Goal: Book appointment/travel/reservation

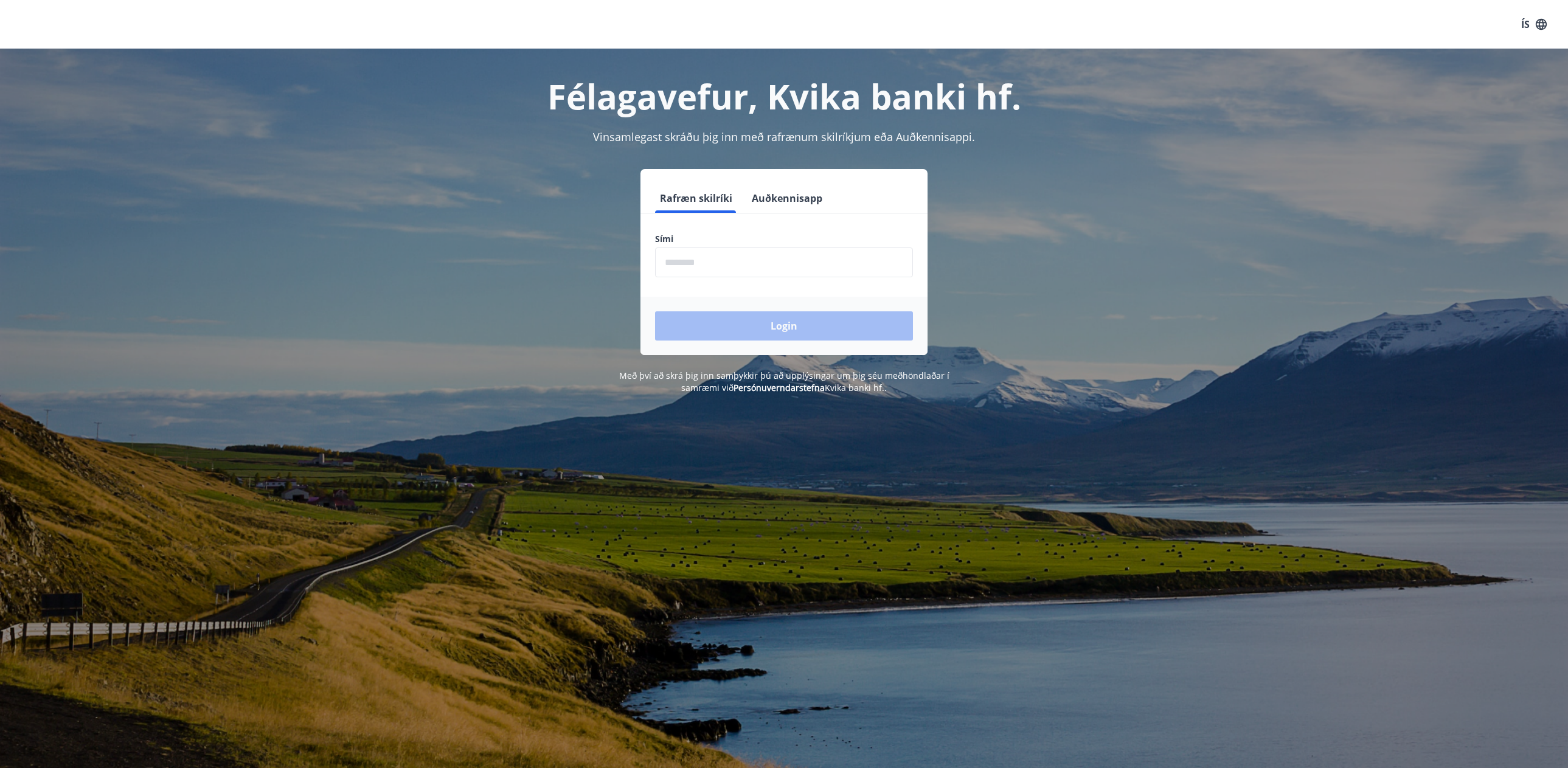
click at [700, 268] on input "phone" at bounding box center [783, 262] width 258 height 30
type input "********"
click at [655, 311] on button "Login" at bounding box center [783, 326] width 258 height 29
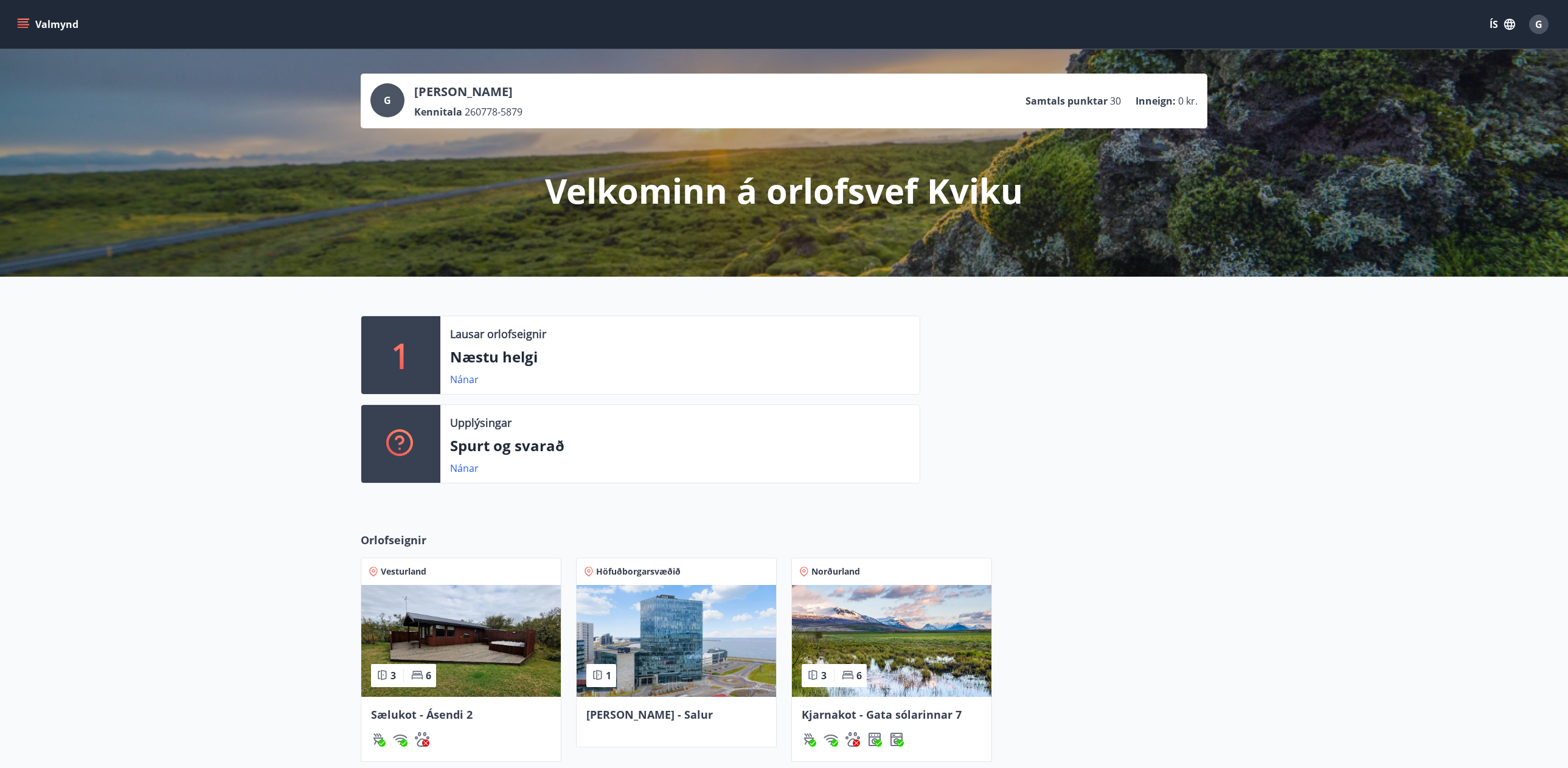
click at [156, 472] on div "1 Lausar orlofseignir Næstu helgi Nánar Upplýsingar Spurt og svarað Nánar" at bounding box center [784, 394] width 1568 height 236
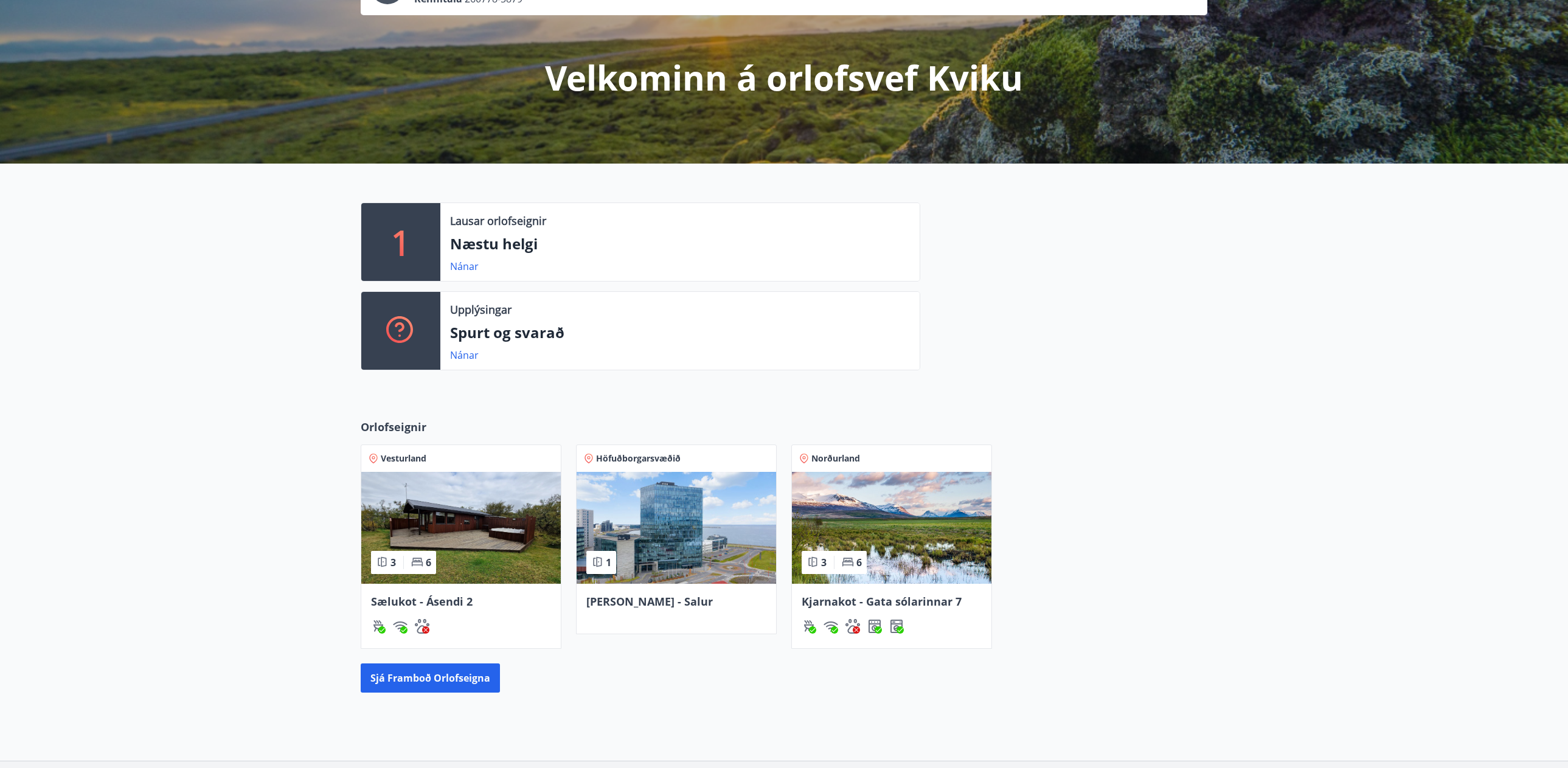
scroll to position [122, 0]
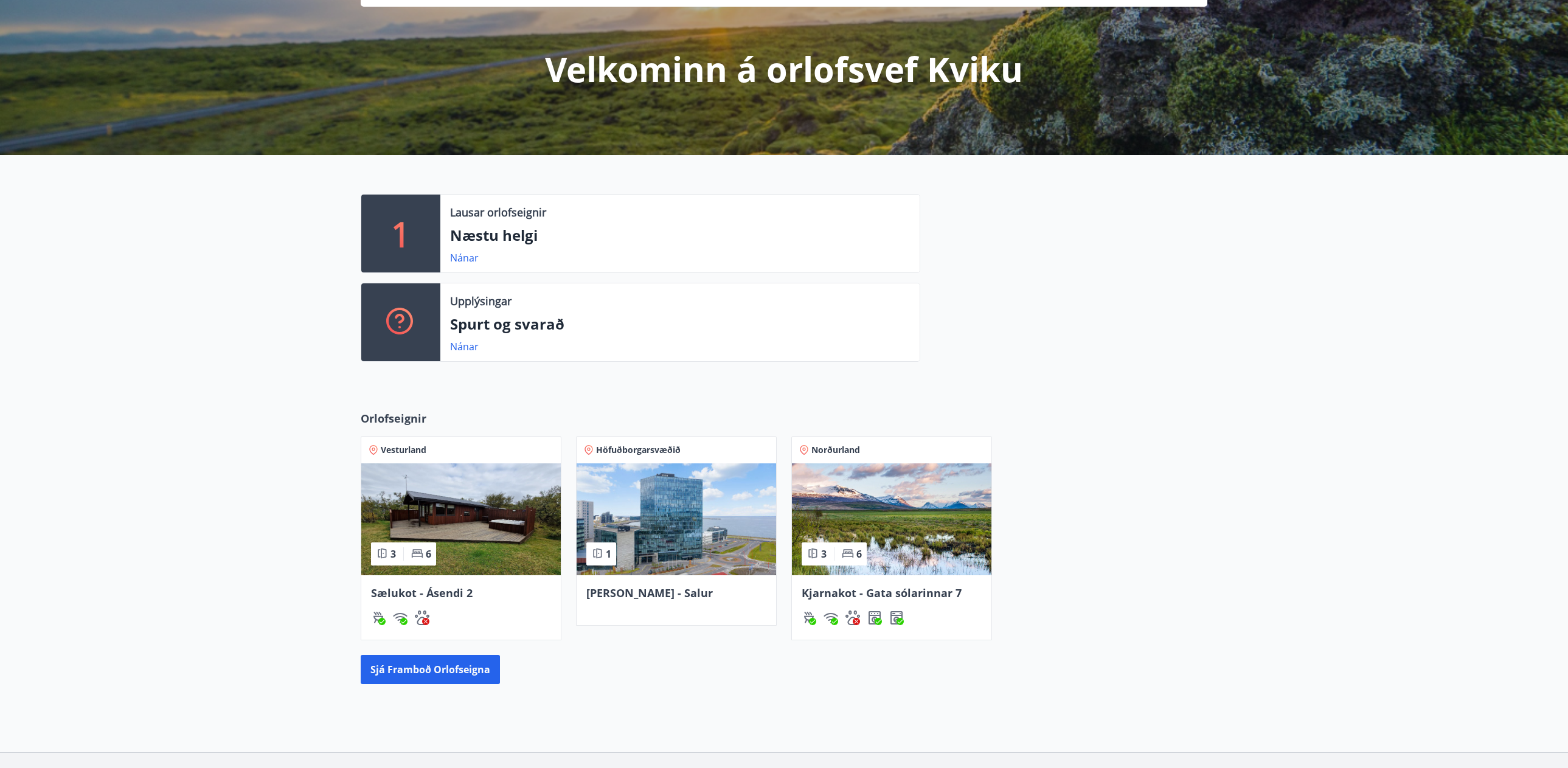
click at [912, 595] on span "Kjarnakot - Gata sólarinnar 7" at bounding box center [881, 593] width 160 height 15
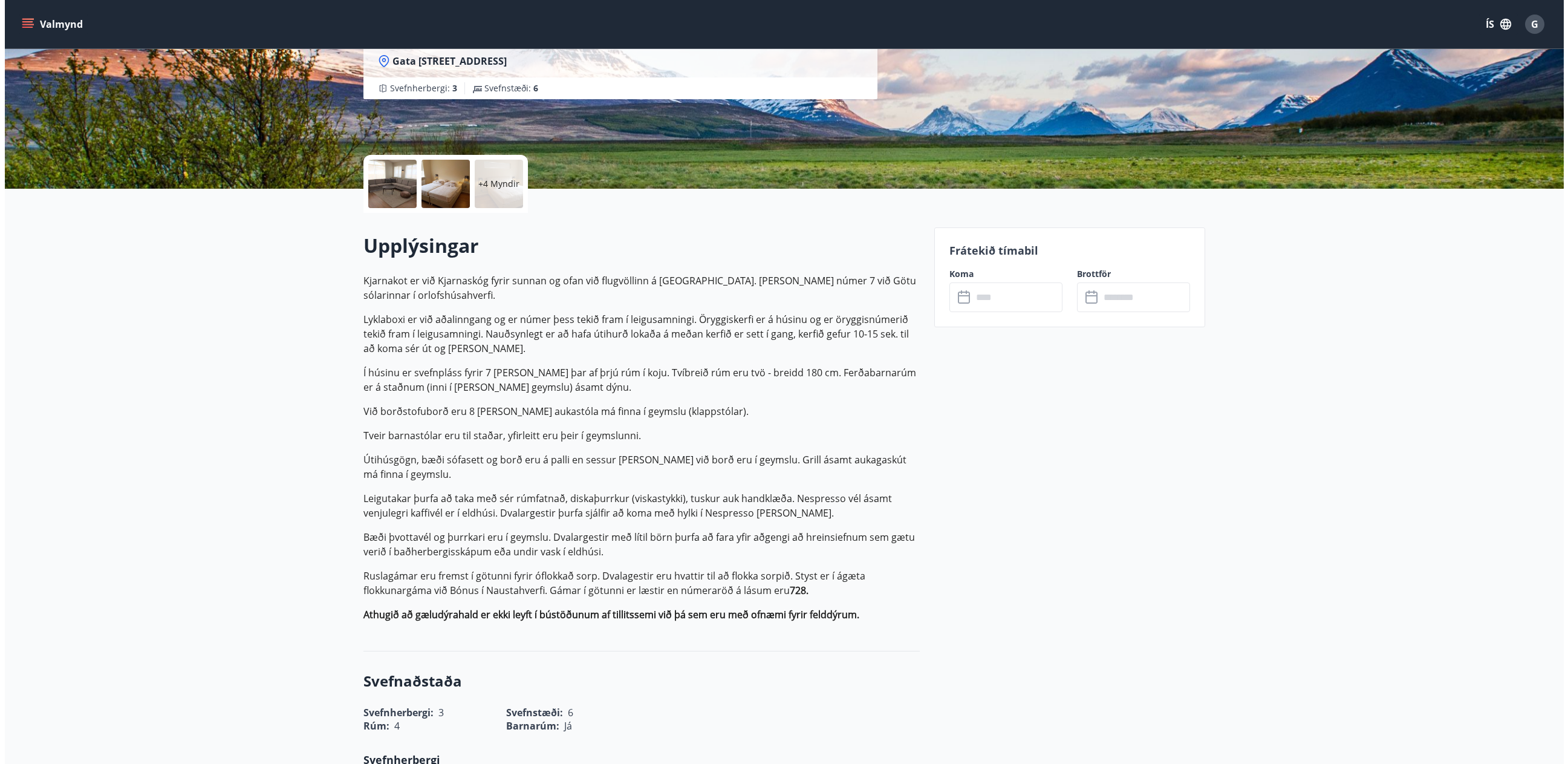
scroll to position [181, 0]
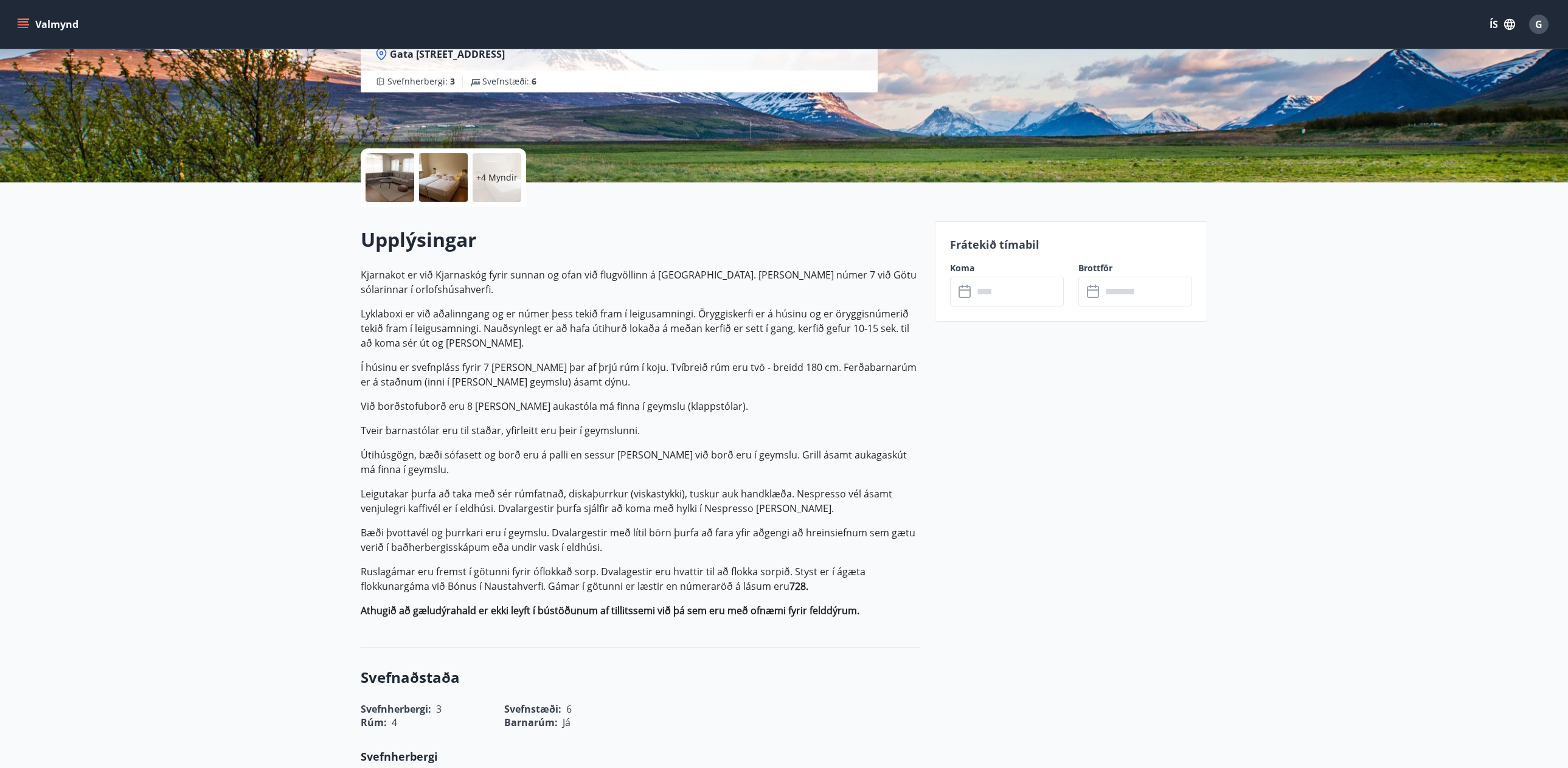
click at [1015, 288] on input "text" at bounding box center [1018, 291] width 91 height 30
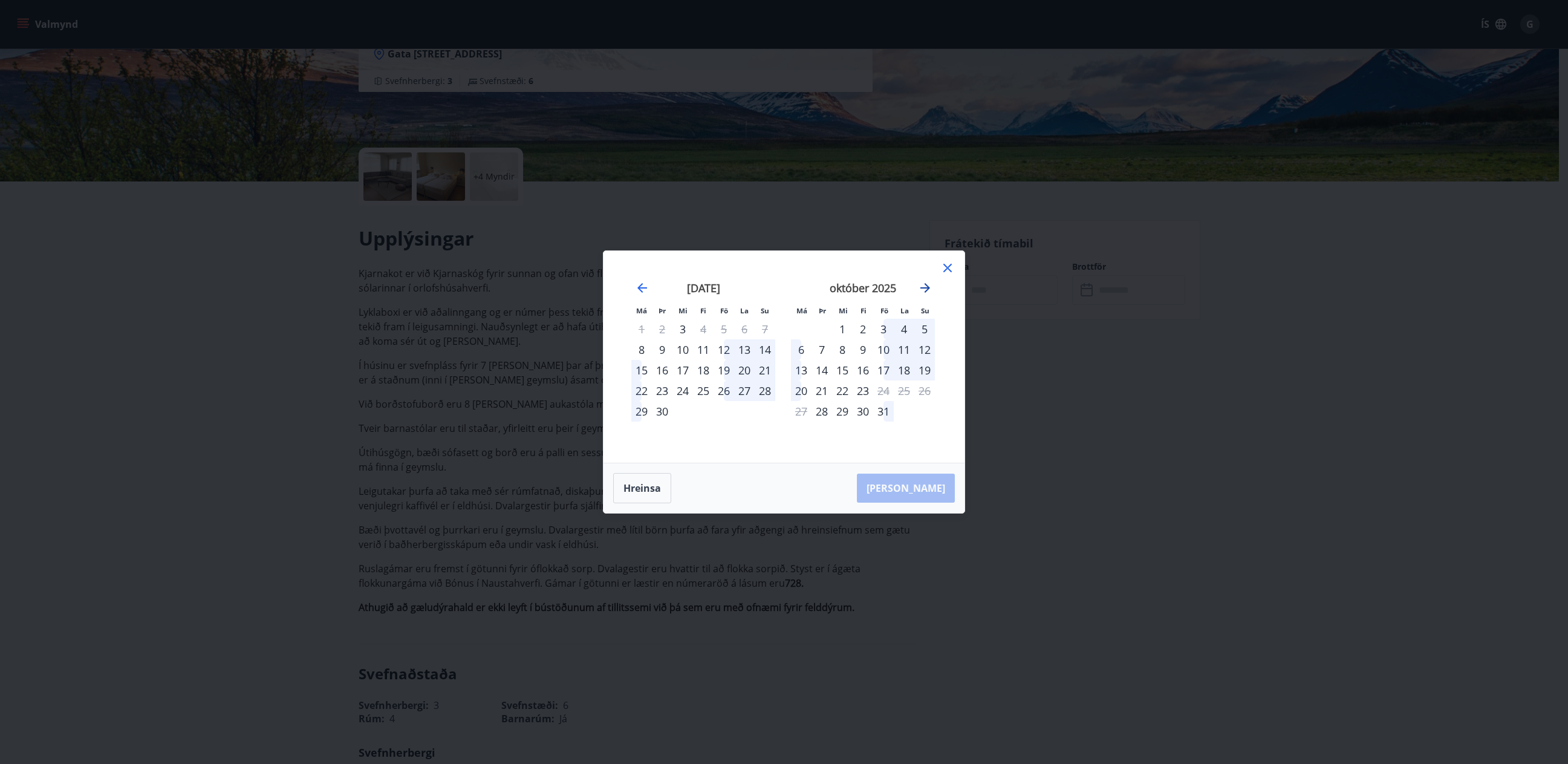
click at [928, 285] on icon "Move forward to switch to the next month." at bounding box center [925, 288] width 15 height 15
click at [866, 413] on div "27" at bounding box center [863, 411] width 20 height 20
click at [928, 412] on div "30" at bounding box center [924, 411] width 20 height 20
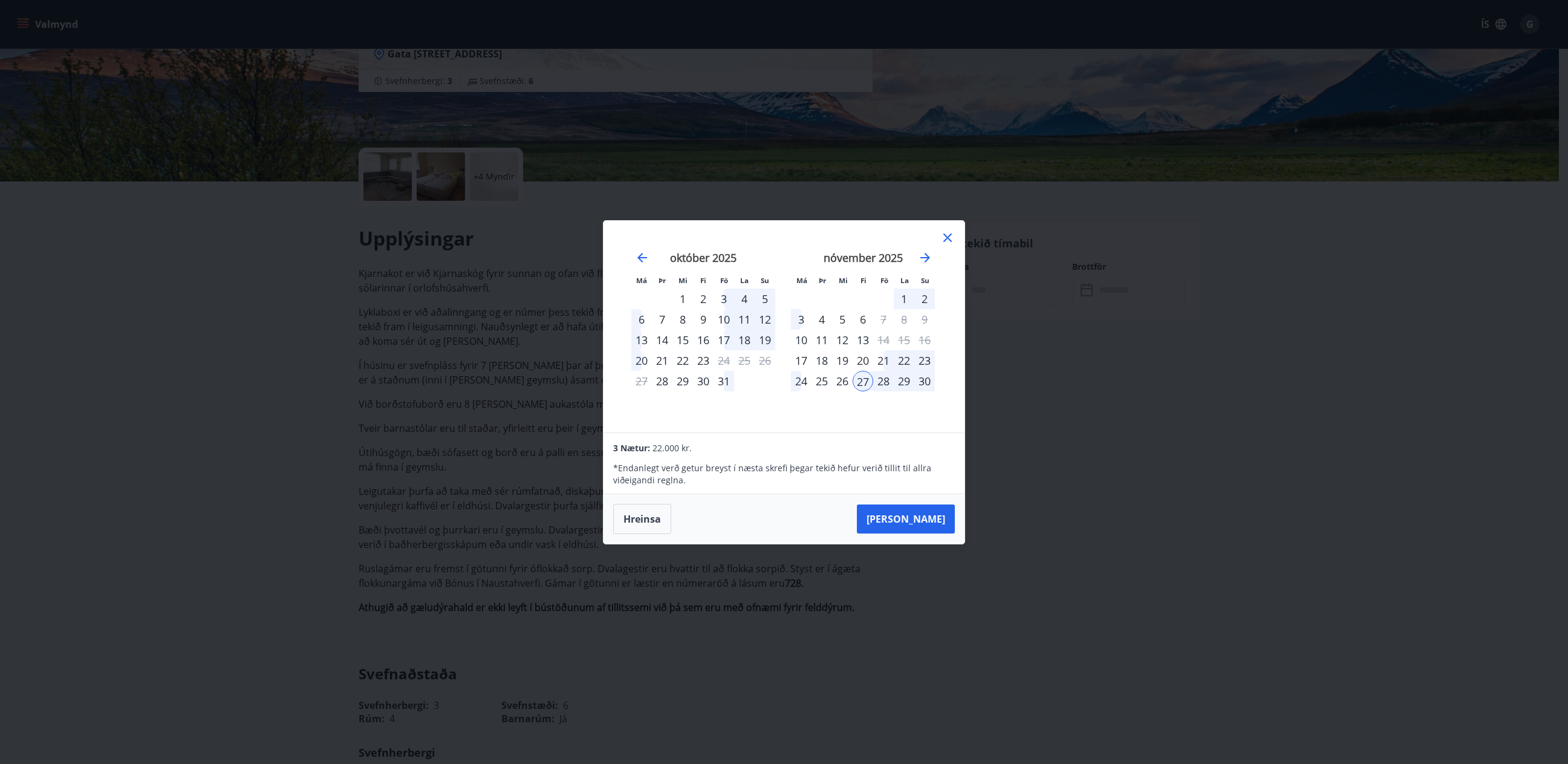
click at [674, 229] on div "Má Þr Mi Fi Fö La Su Má Þr Mi Fi Fö La Su september 2025 1 2 3 4 5 6 7 8 9 10 1…" at bounding box center [784, 326] width 361 height 212
click at [640, 516] on button "Hreinsa" at bounding box center [642, 519] width 58 height 30
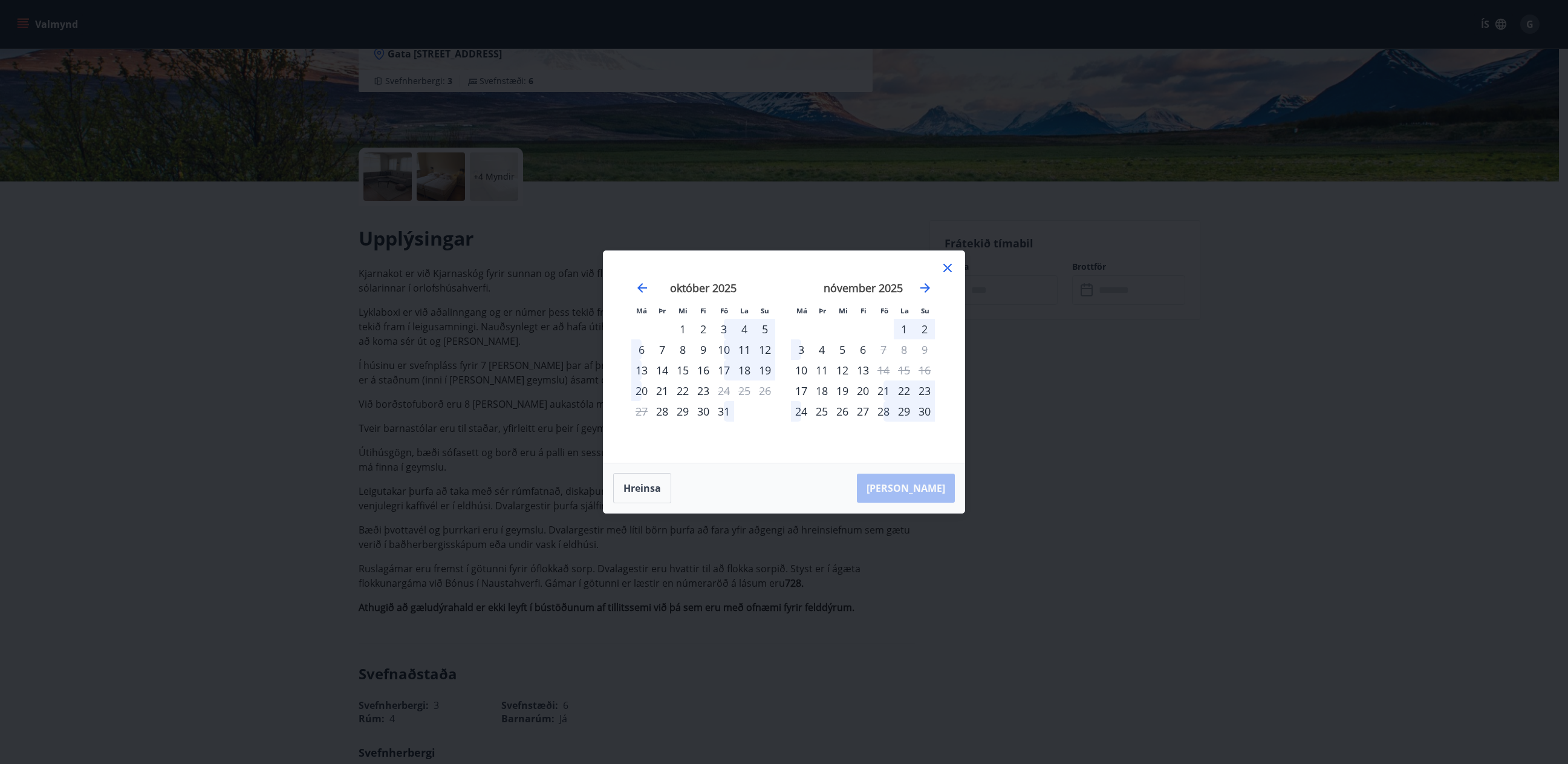
click at [954, 272] on icon at bounding box center [948, 268] width 15 height 15
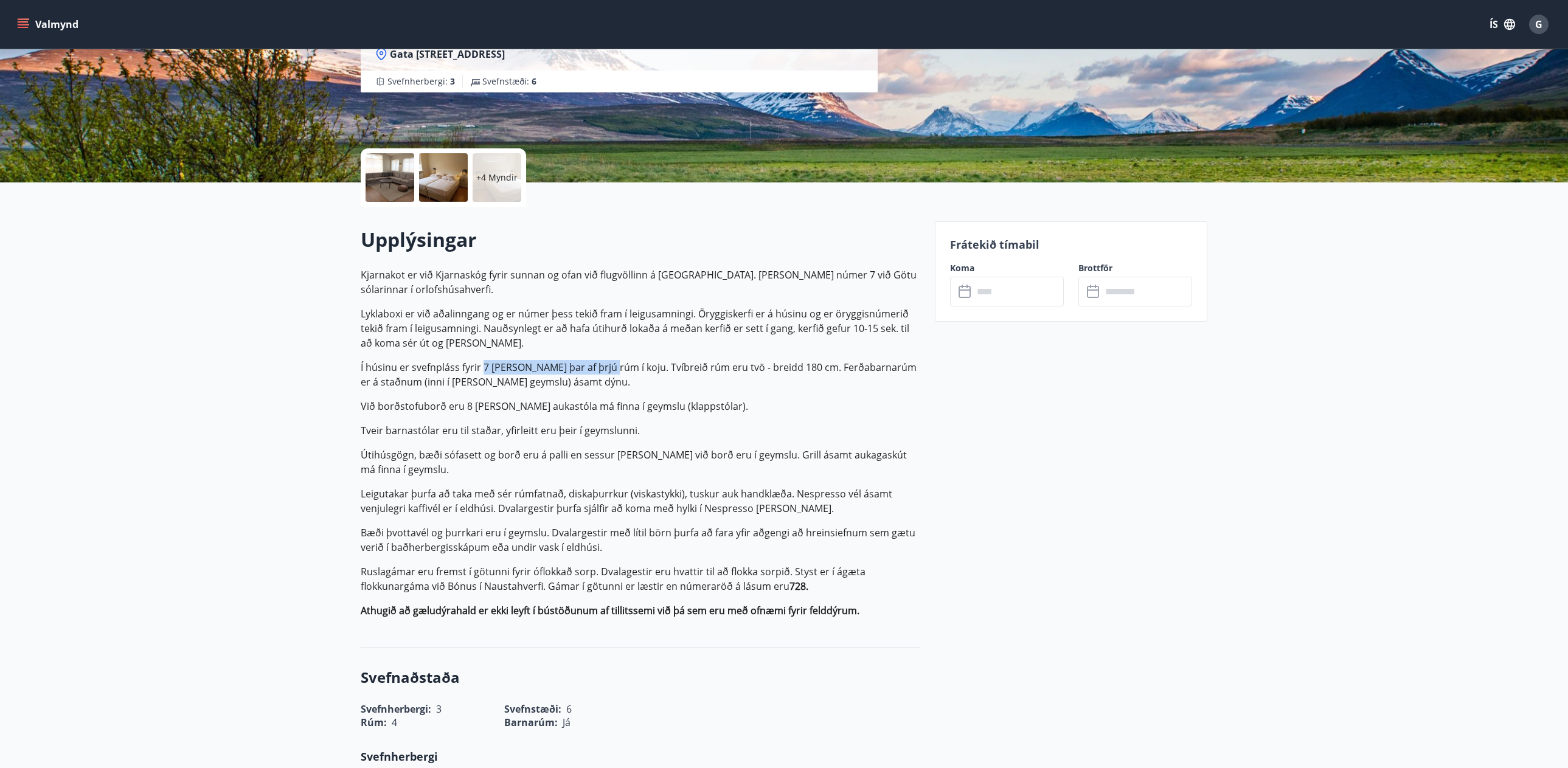
drag, startPoint x: 482, startPoint y: 370, endPoint x: 612, endPoint y: 374, distance: 130.1
click at [612, 374] on p "Í húsinu er svefnpláss fyrir 7 manns þar af þrjú rúm í koju. Tvíbreið rúm eru t…" at bounding box center [640, 374] width 559 height 29
click at [394, 165] on div at bounding box center [389, 177] width 48 height 48
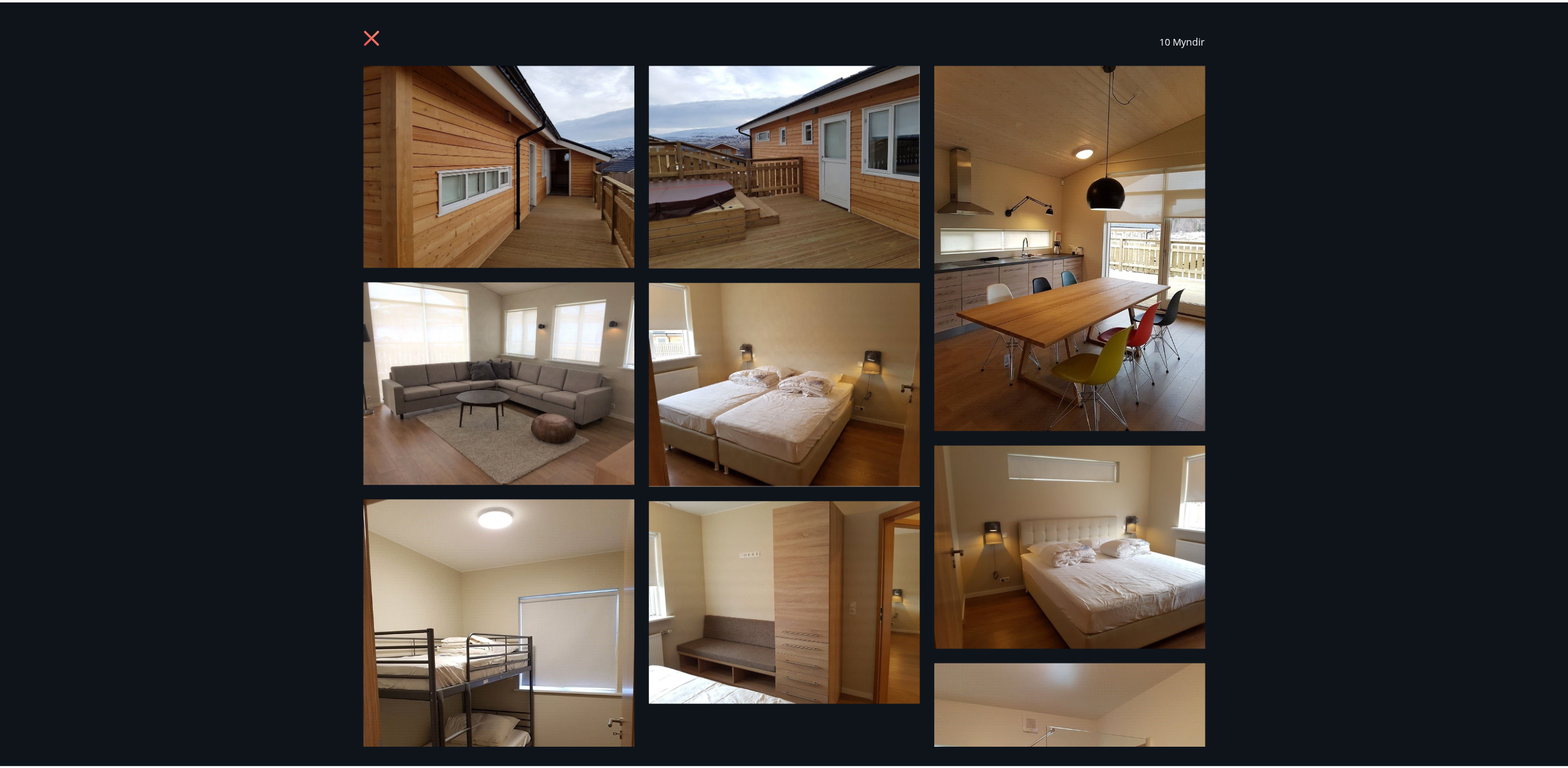
scroll to position [0, 0]
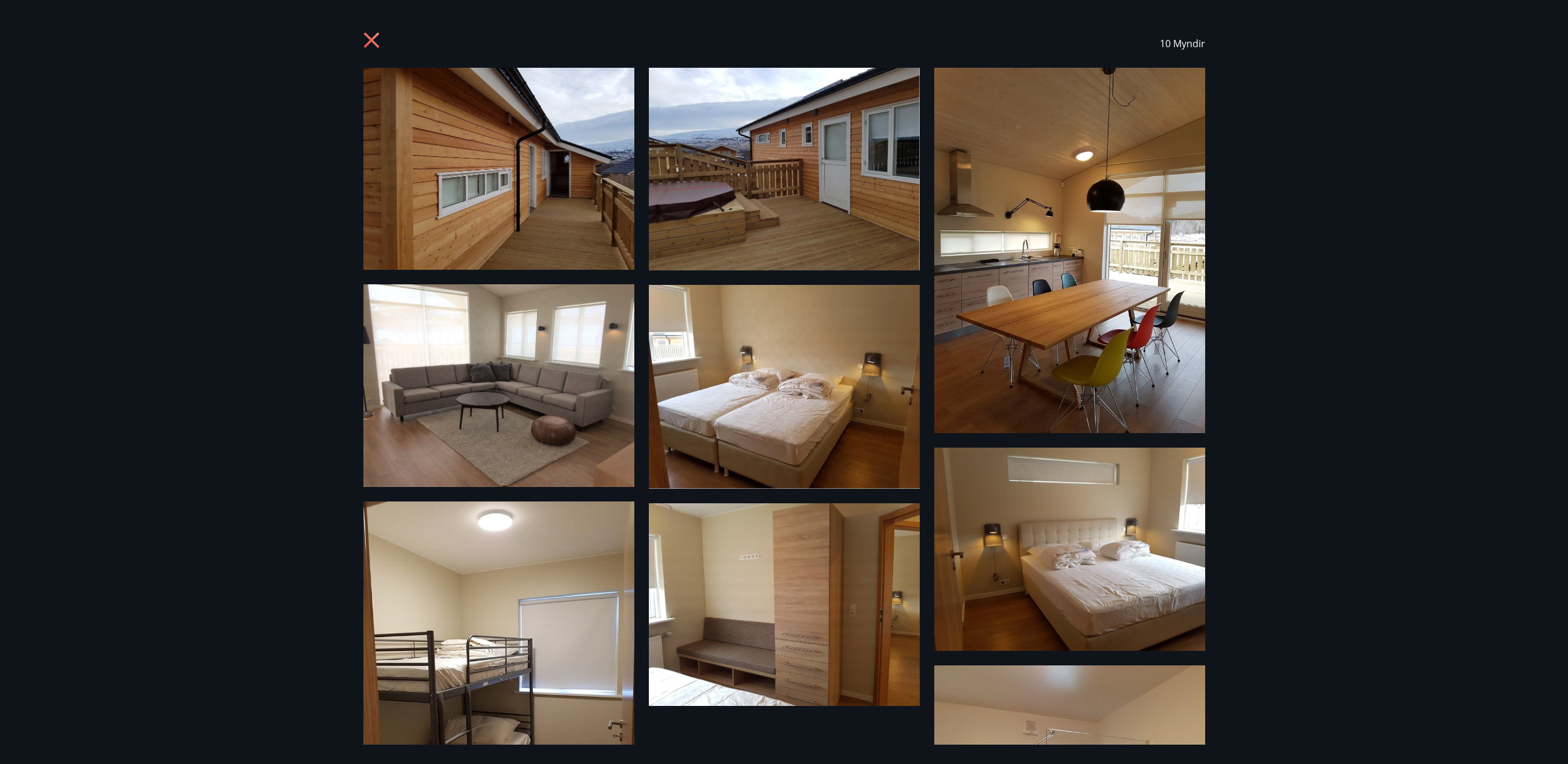
click at [377, 34] on icon at bounding box center [370, 40] width 15 height 15
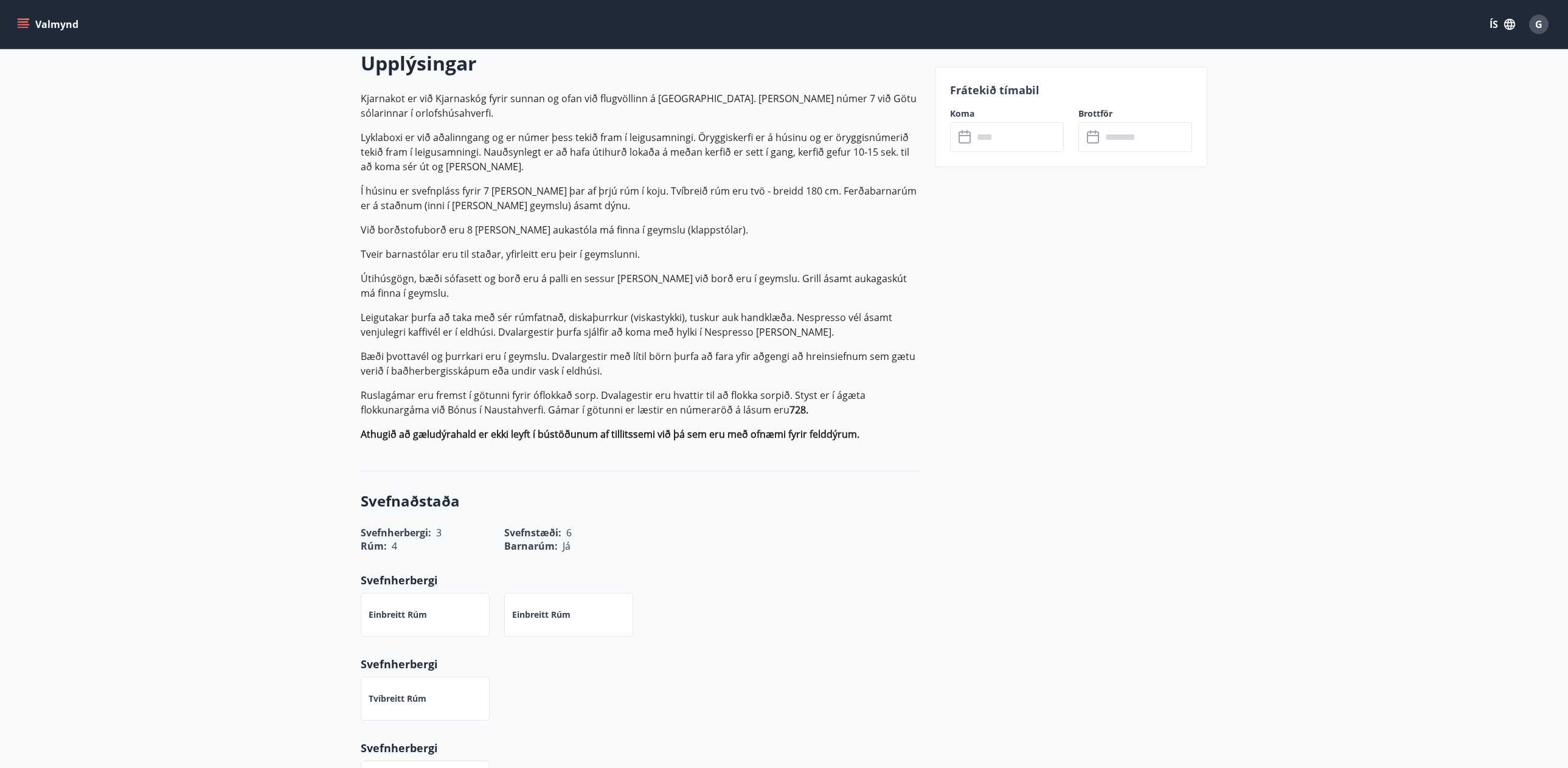
scroll to position [365, 0]
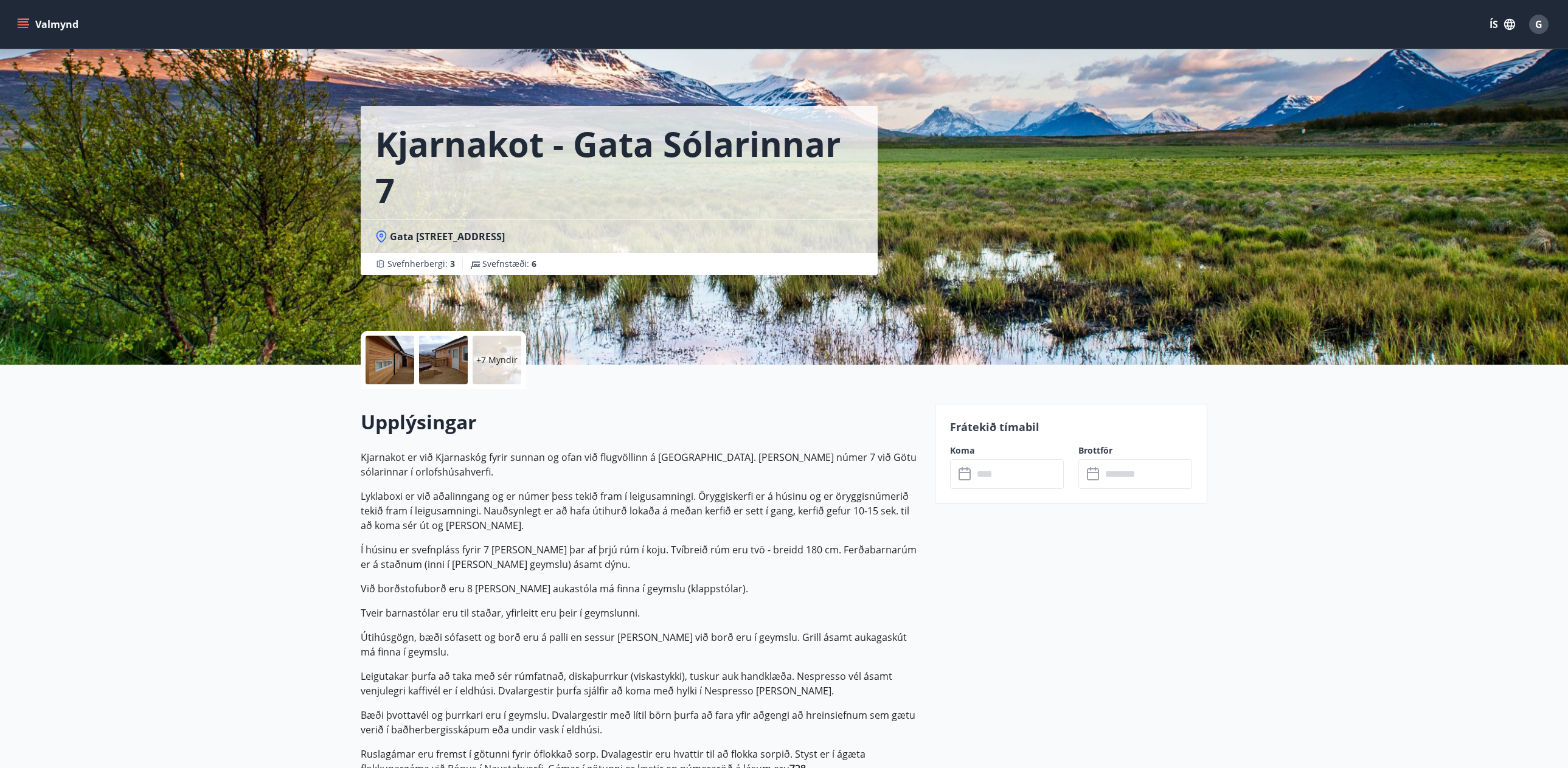
scroll to position [61, 0]
